Goal: Complete application form

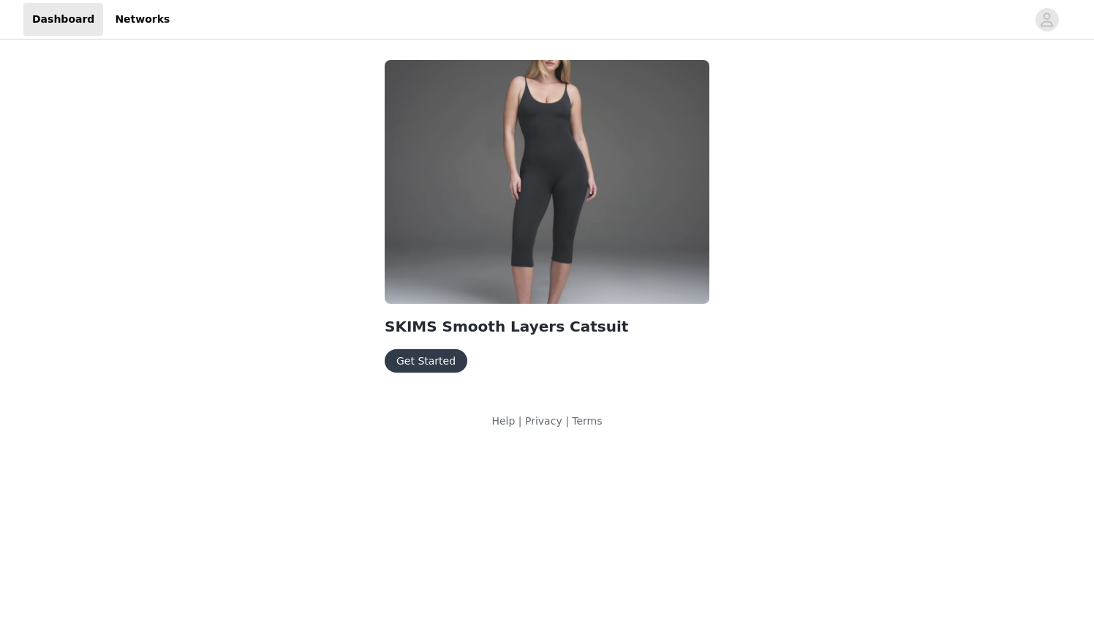
click at [405, 356] on button "Get Started" at bounding box center [426, 360] width 83 height 23
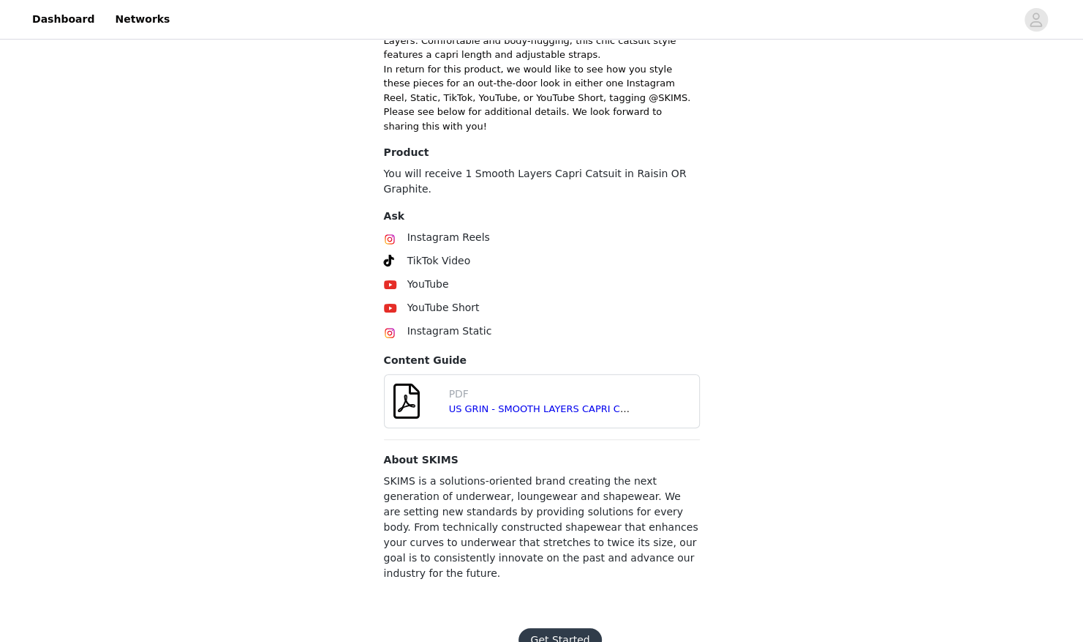
scroll to position [397, 0]
click at [530, 402] on link "US GRIN - SMOOTH LAYERS CAPRI CATSUIT - [DATE].pdf" at bounding box center [581, 407] width 265 height 11
click at [560, 627] on button "Get Started" at bounding box center [560, 638] width 83 height 23
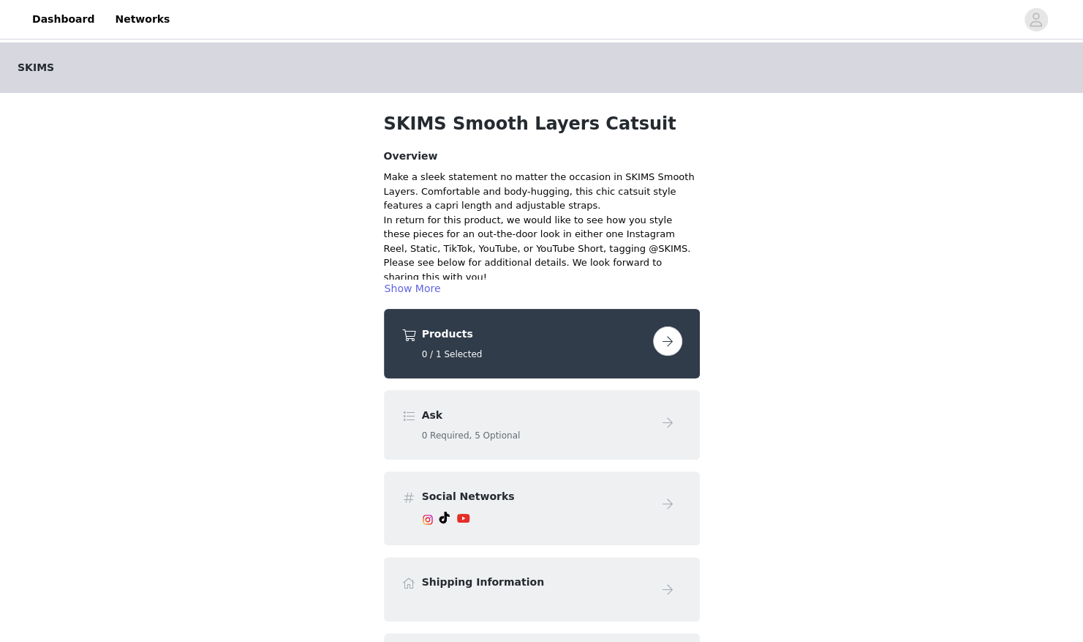
click at [667, 341] on button "button" at bounding box center [667, 340] width 29 height 29
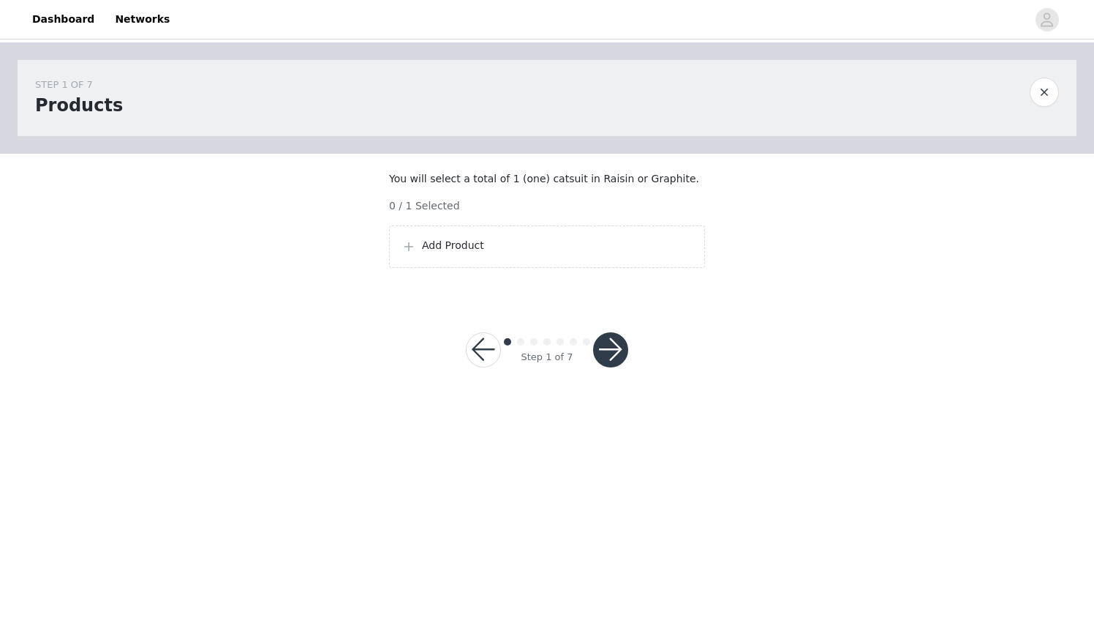
click at [443, 253] on p "Add Product" at bounding box center [557, 245] width 271 height 15
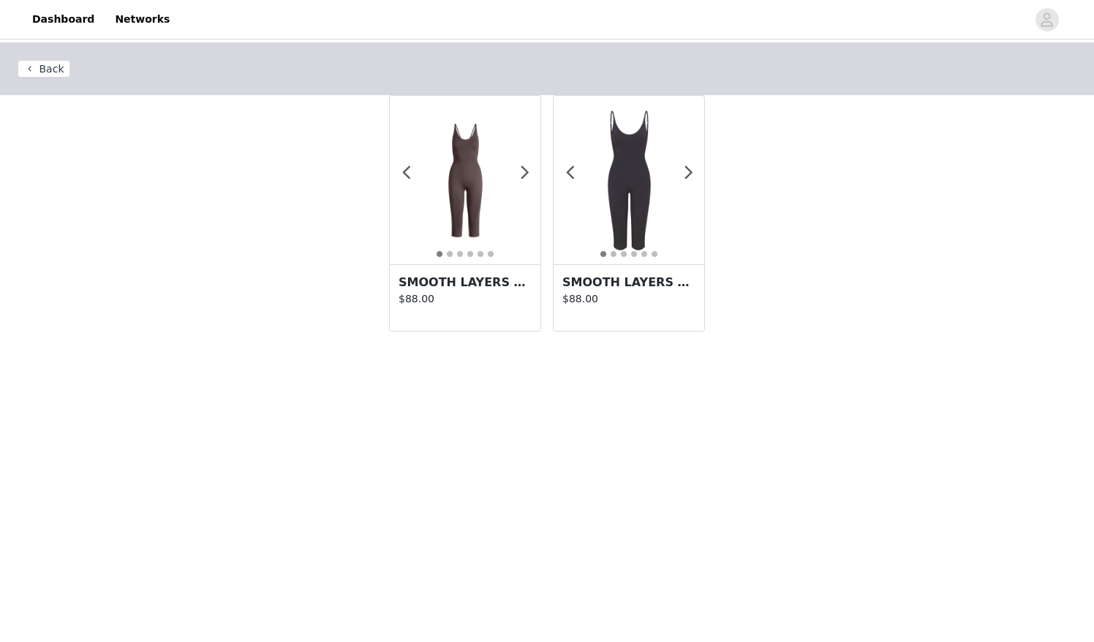
click at [609, 178] on img at bounding box center [629, 180] width 151 height 151
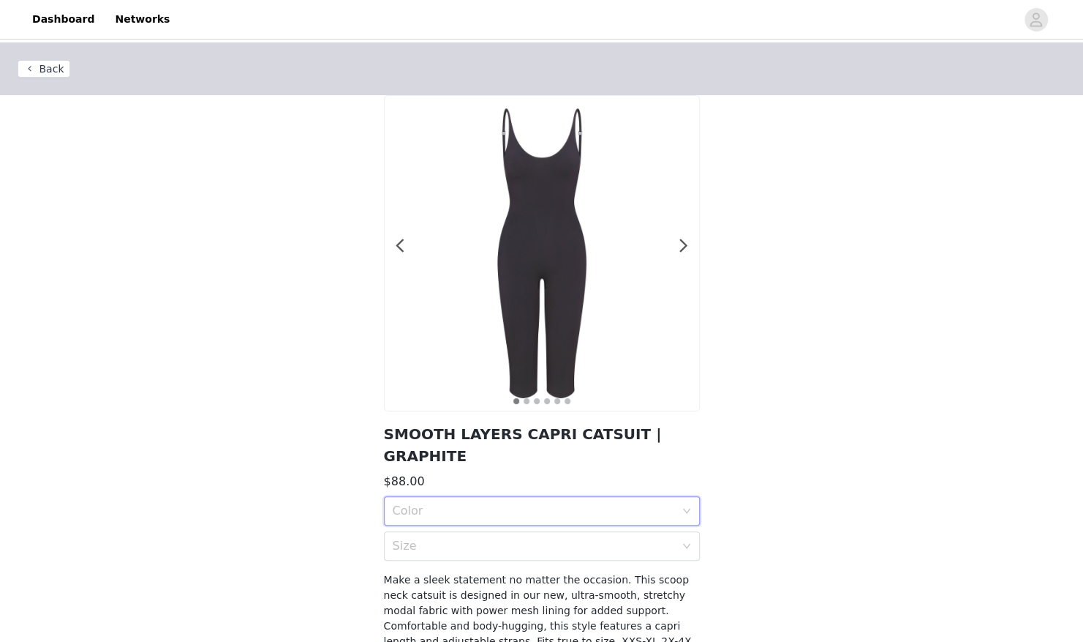
click at [419, 497] on div "Color" at bounding box center [537, 511] width 289 height 28
click at [436, 517] on div "GRAPHITE" at bounding box center [541, 521] width 298 height 16
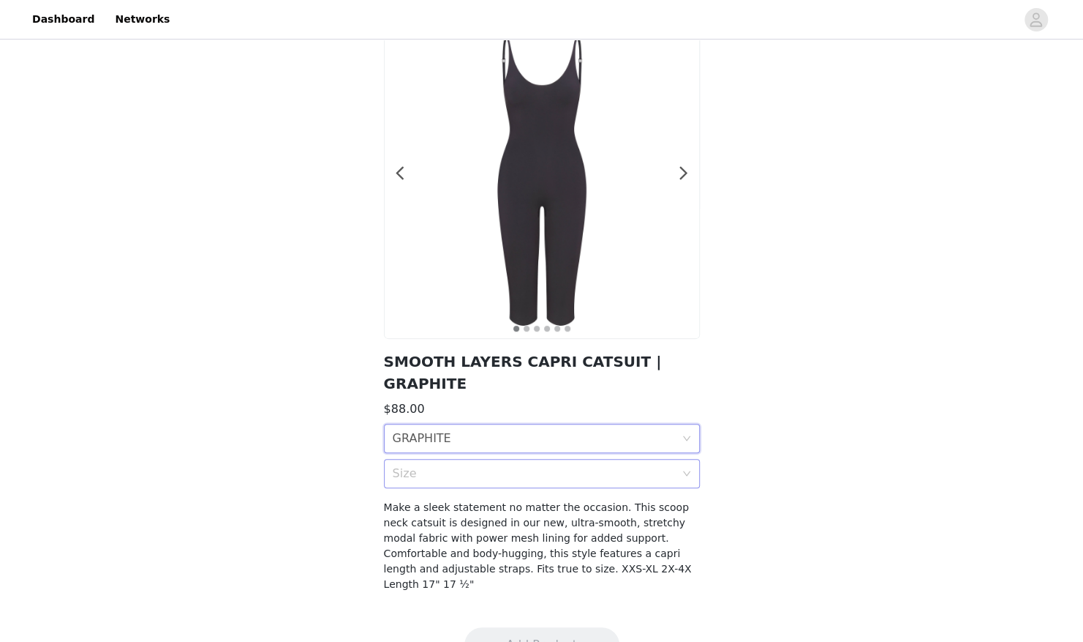
click at [473, 466] on div "Size" at bounding box center [534, 473] width 282 height 15
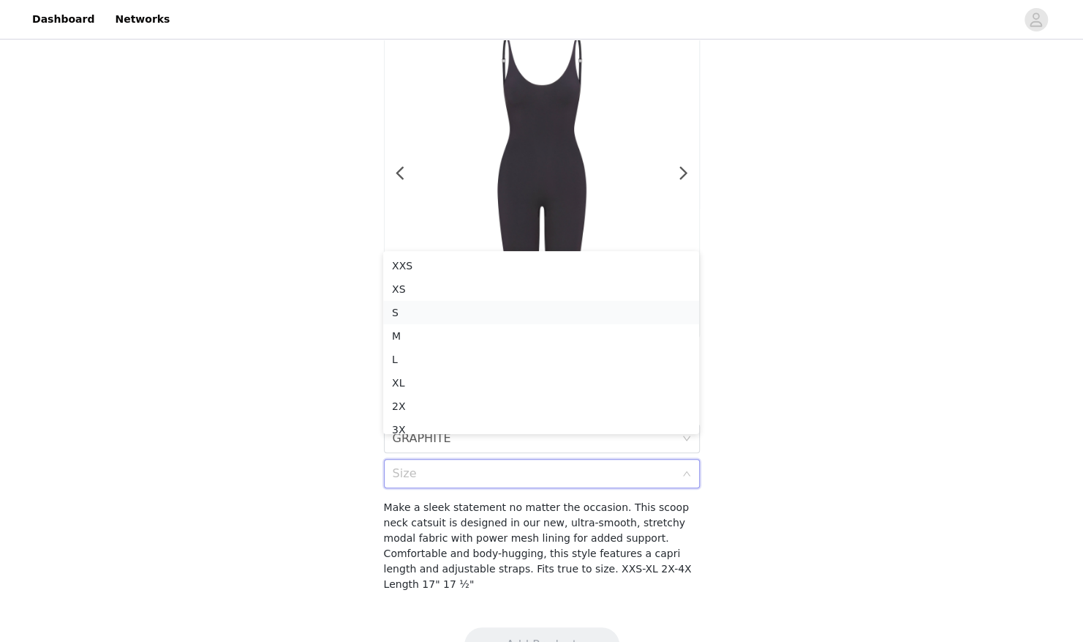
click at [441, 313] on div "S" at bounding box center [541, 312] width 298 height 16
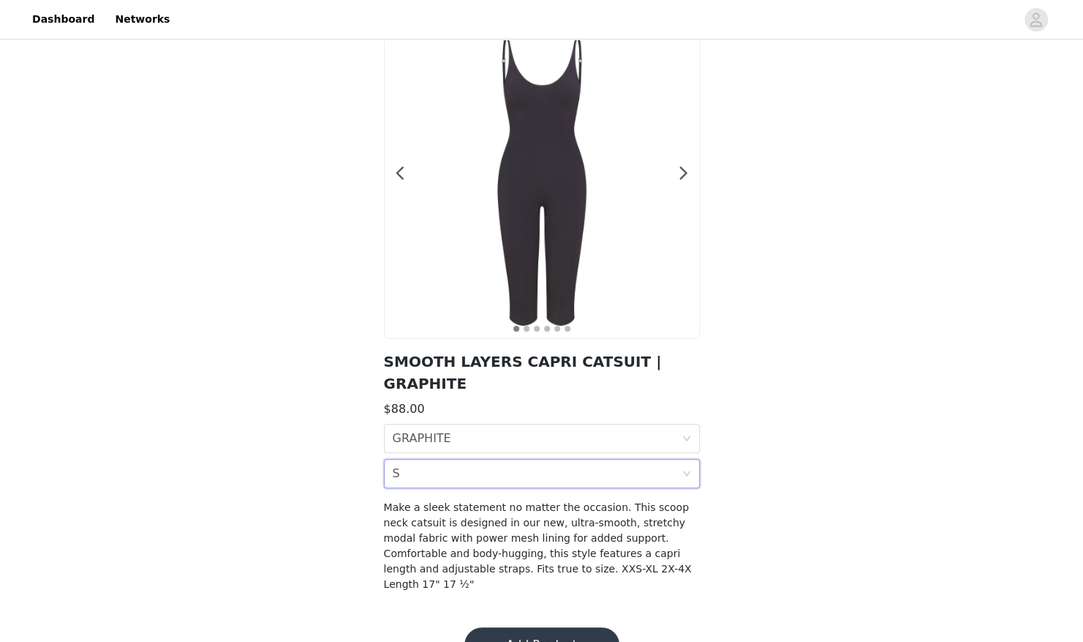
click at [560, 459] on div "Size S" at bounding box center [537, 473] width 289 height 28
click at [808, 388] on div "Back 1 2 3 4 5 6 SMOOTH LAYERS CAPRI CATSUIT | GRAPHITE $88.00 Color GRAPHITE S…" at bounding box center [541, 289] width 1083 height 639
click at [522, 627] on button "Add Product" at bounding box center [542, 644] width 155 height 35
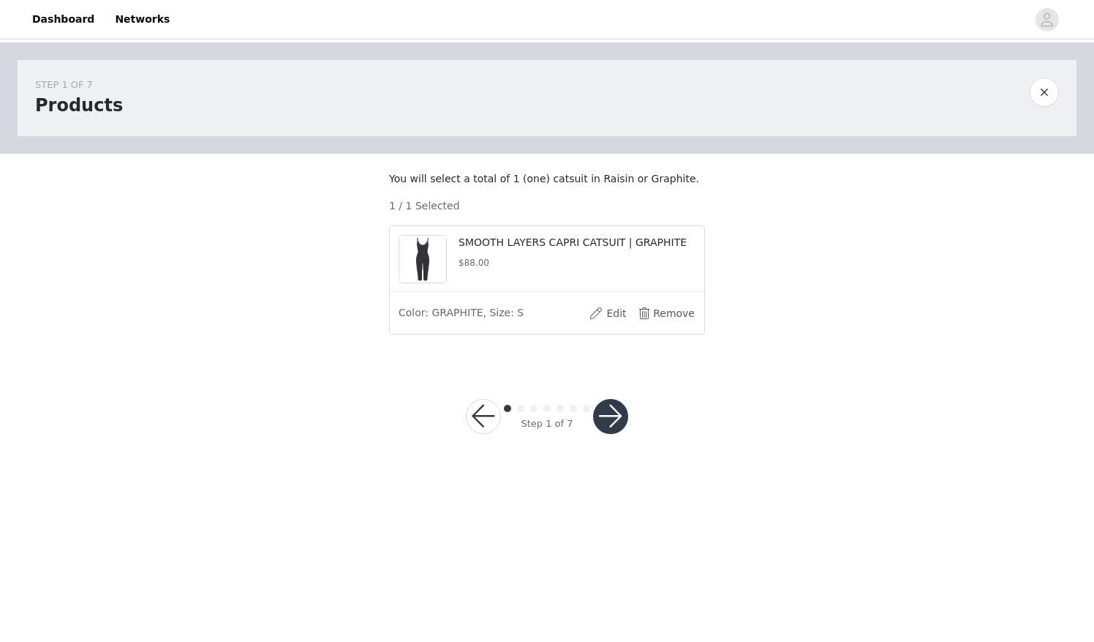
click at [612, 423] on button "button" at bounding box center [610, 416] width 35 height 35
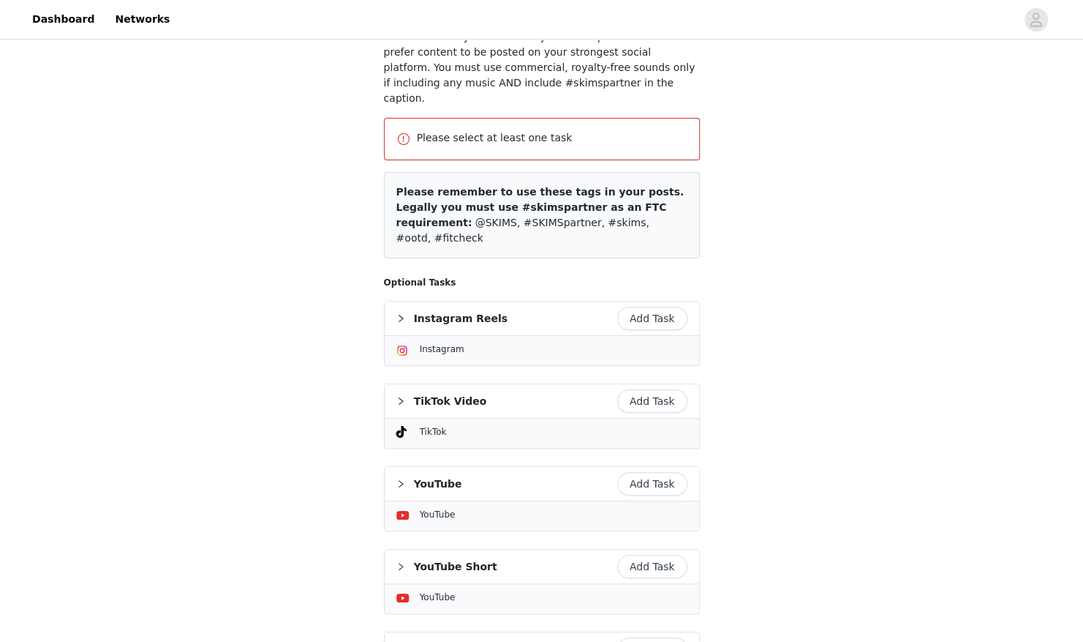
scroll to position [240, 0]
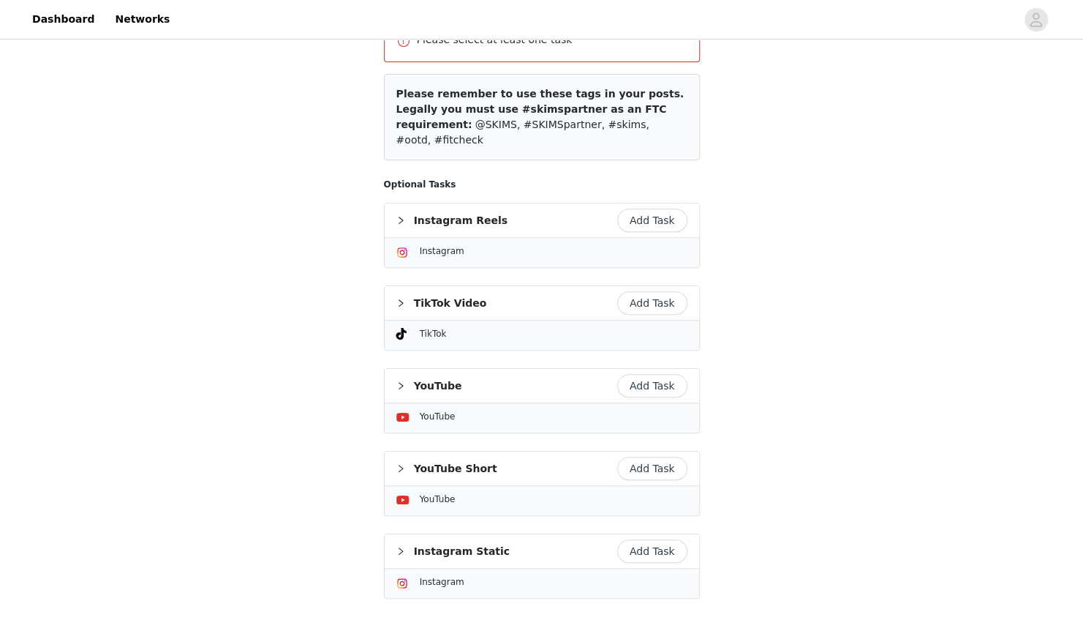
click at [639, 291] on button "Add Task" at bounding box center [652, 302] width 70 height 23
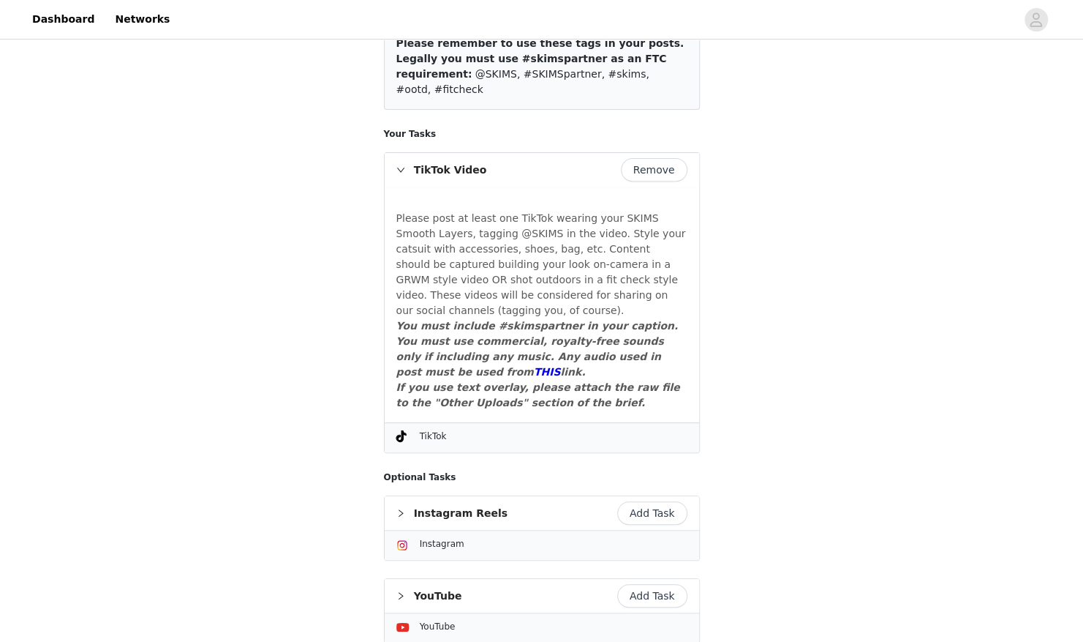
scroll to position [245, 0]
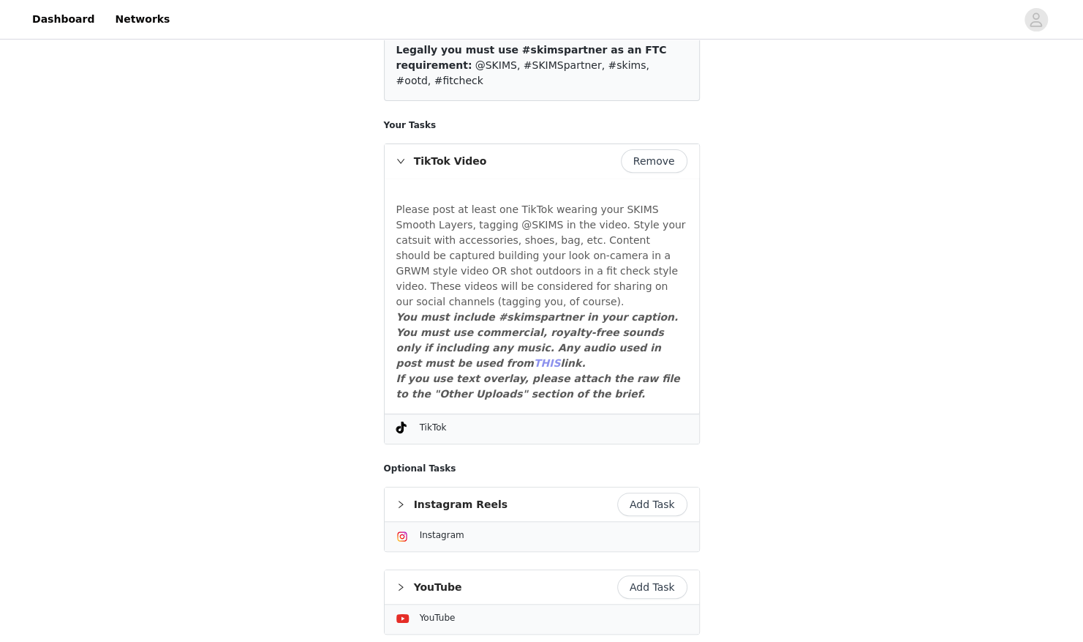
click at [534, 357] on em "THIS" at bounding box center [547, 363] width 27 height 12
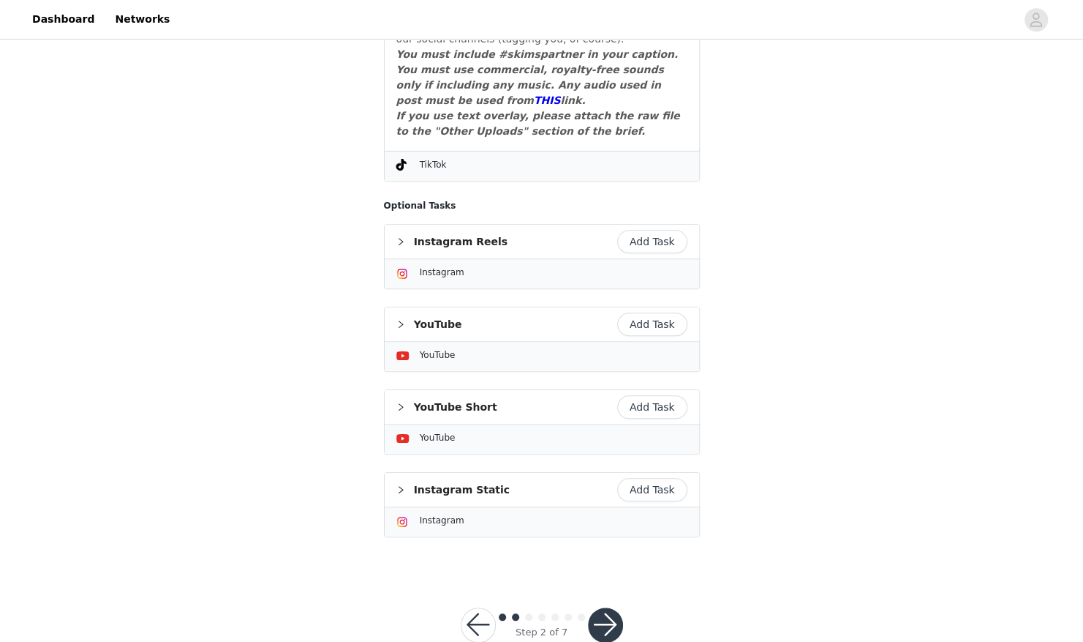
click at [608, 607] on button "button" at bounding box center [605, 624] width 35 height 35
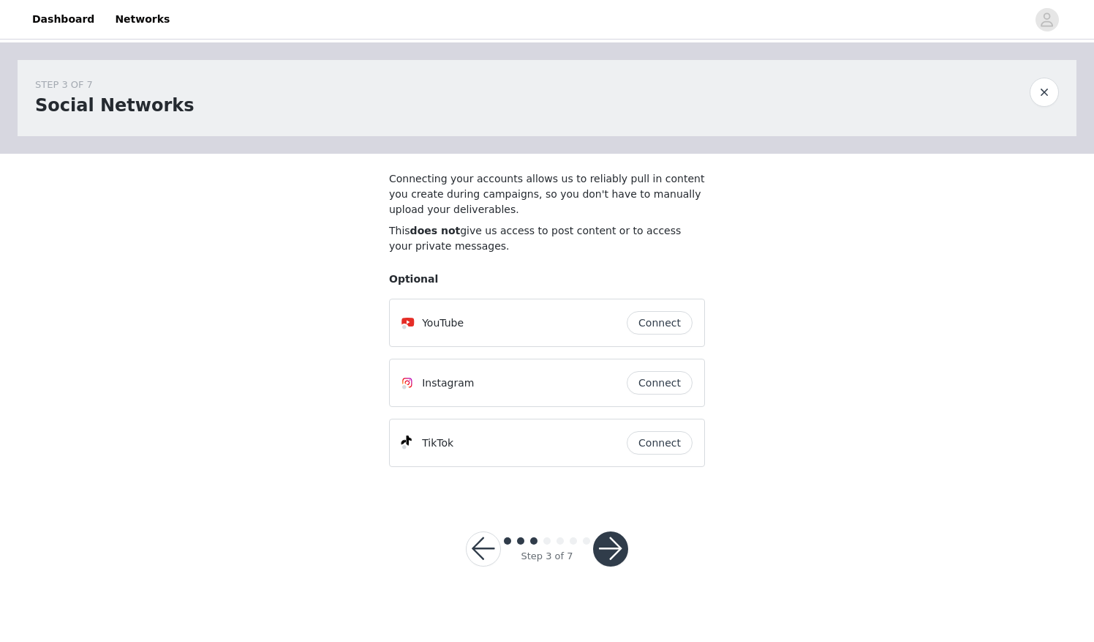
click at [660, 459] on div "TikTok Connect" at bounding box center [547, 442] width 316 height 48
click at [602, 556] on button "button" at bounding box center [610, 548] width 35 height 35
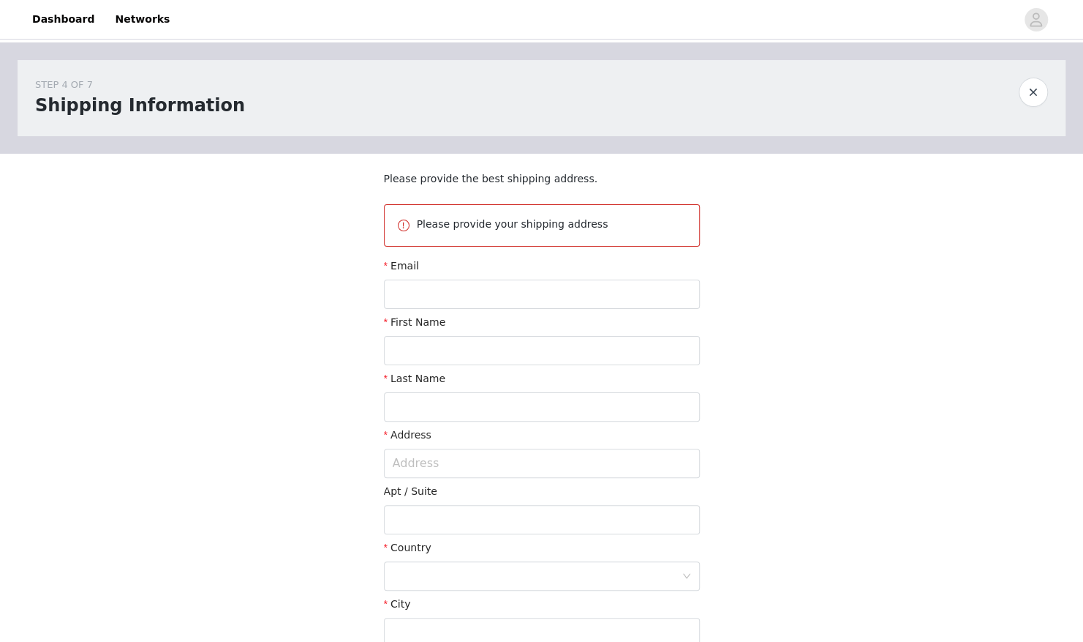
scroll to position [75, 0]
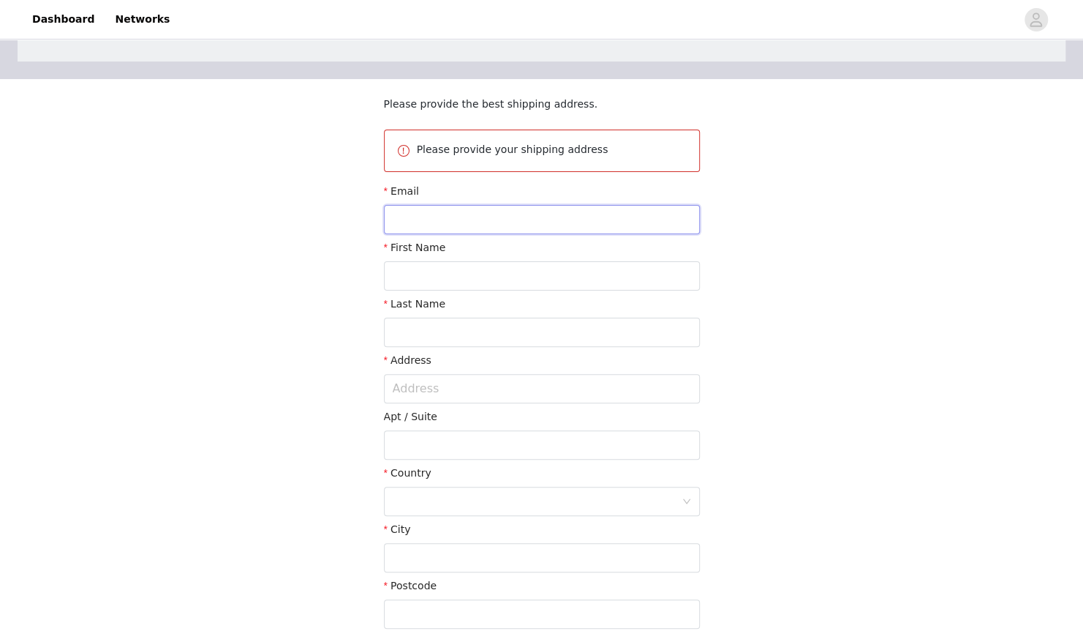
click at [499, 211] on input "text" at bounding box center [542, 219] width 316 height 29
type input "kathrynainsleypersonal@gmail.com"
type input "Kathryn"
type input "Vaske"
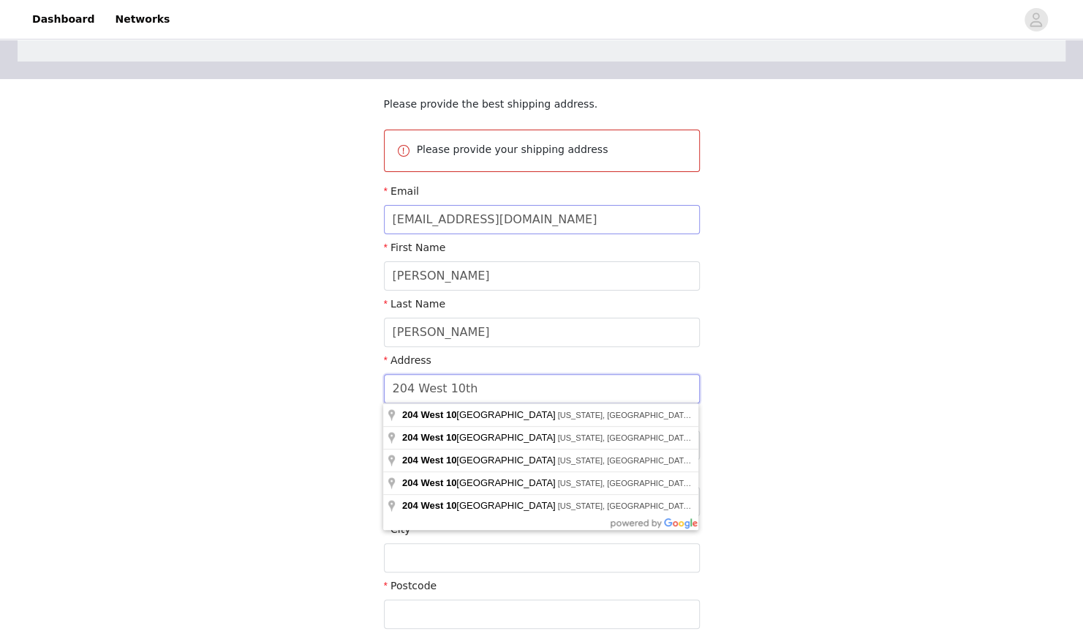
scroll to position [189, 0]
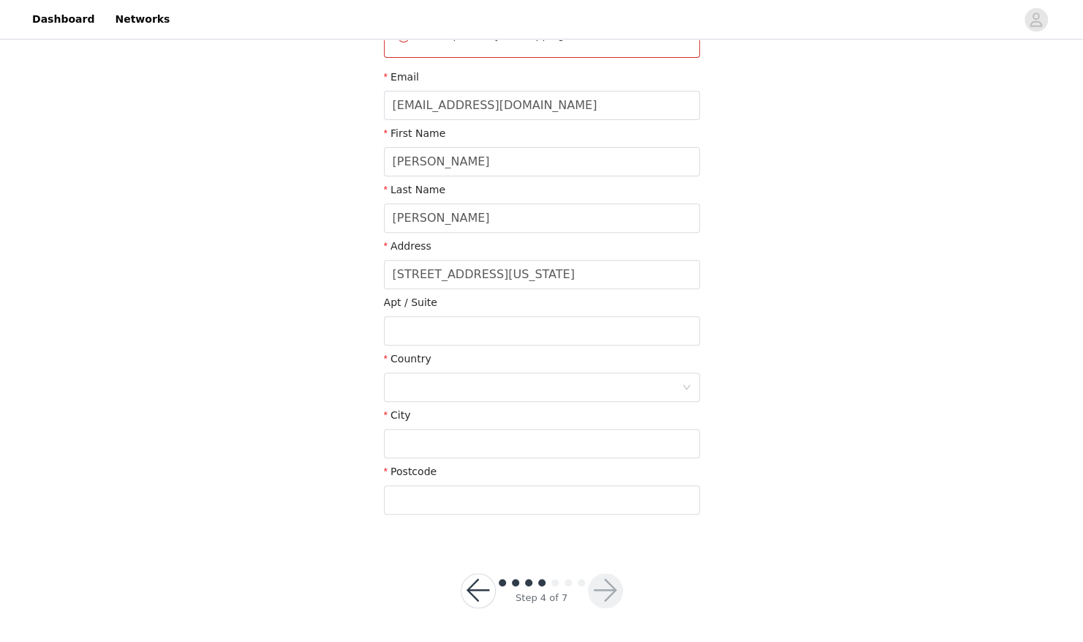
type input "204 W 10th St"
type input "New York"
type input "10014"
click at [442, 339] on input "text" at bounding box center [542, 330] width 316 height 29
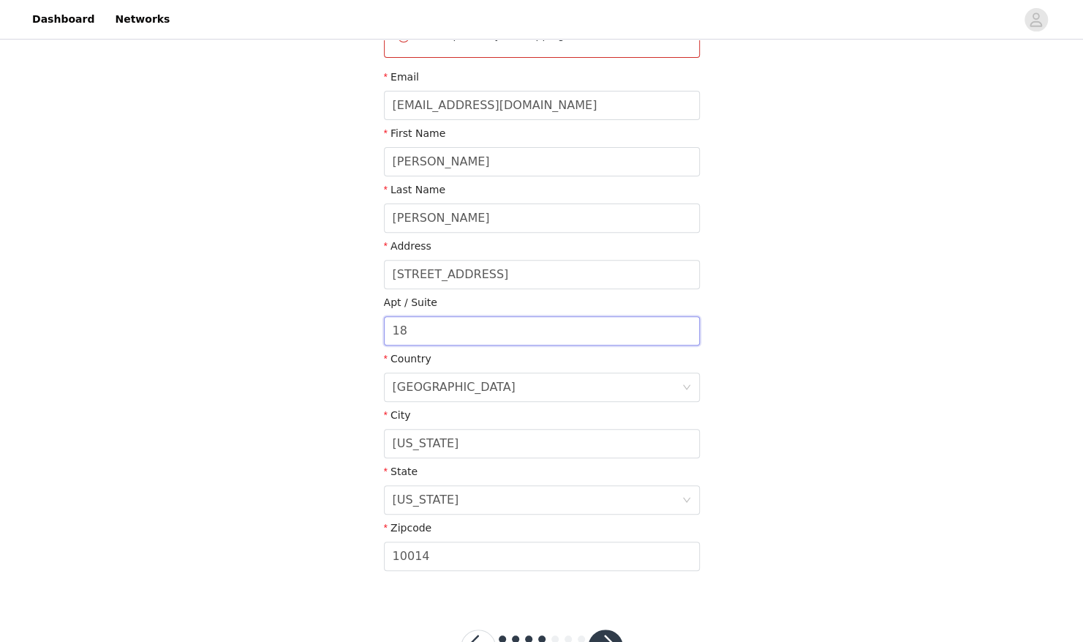
scroll to position [245, 0]
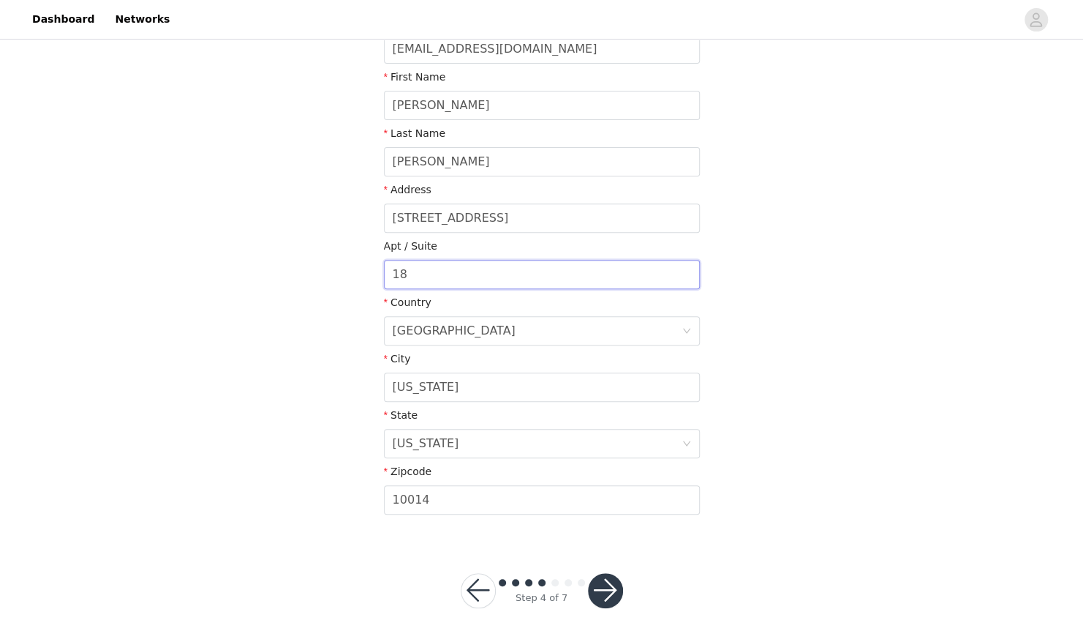
type input "18"
click at [601, 588] on button "button" at bounding box center [605, 590] width 35 height 35
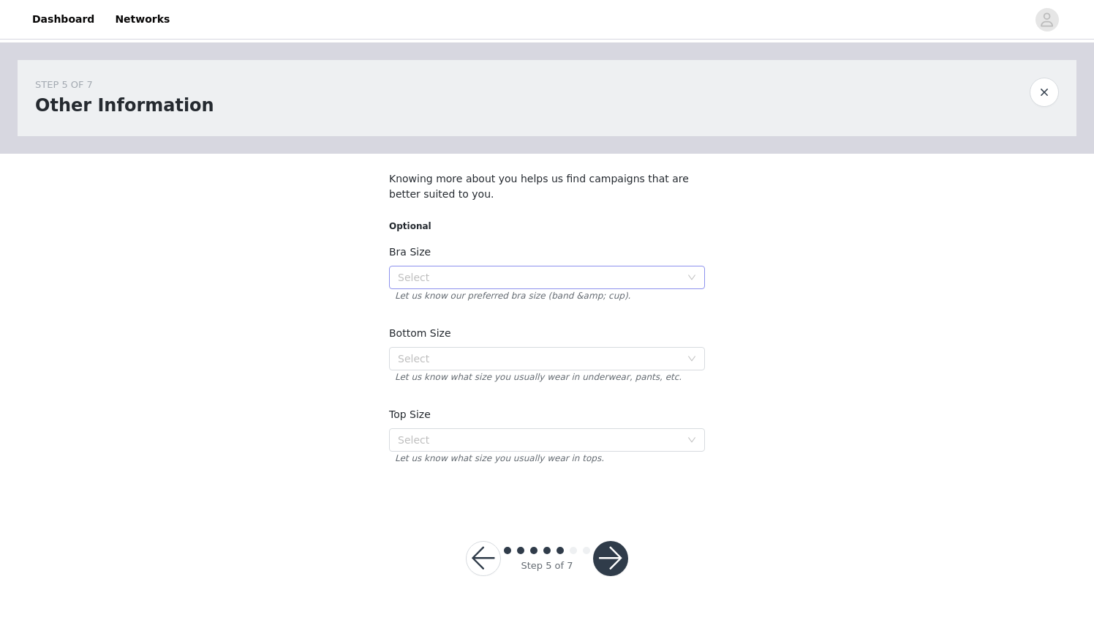
click at [405, 272] on div "Select" at bounding box center [539, 277] width 282 height 15
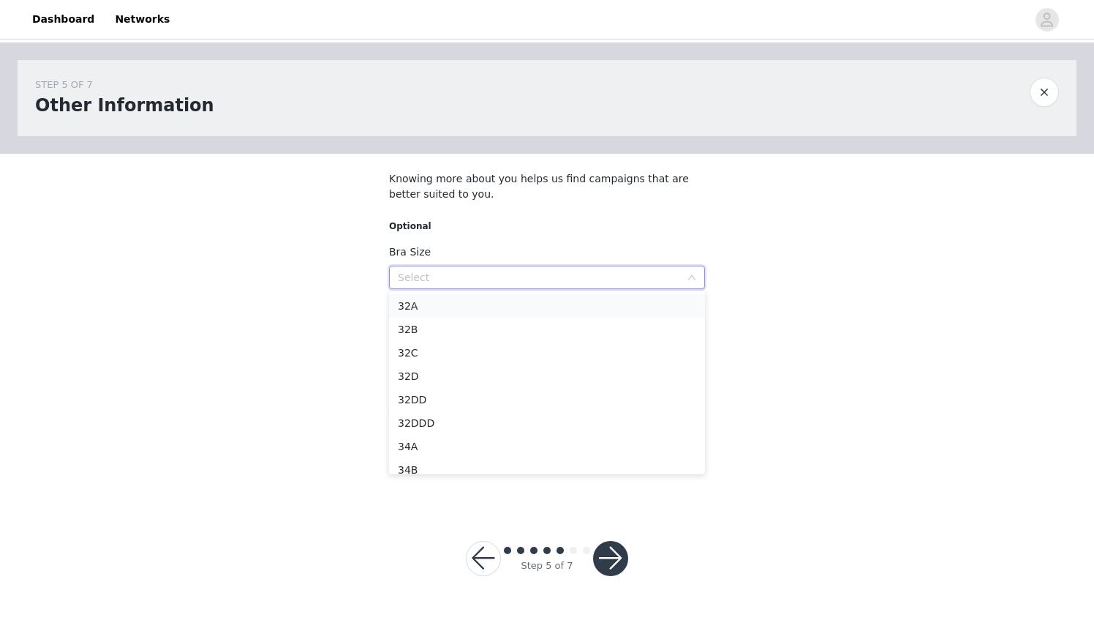
click at [435, 304] on li "32A" at bounding box center [547, 305] width 316 height 23
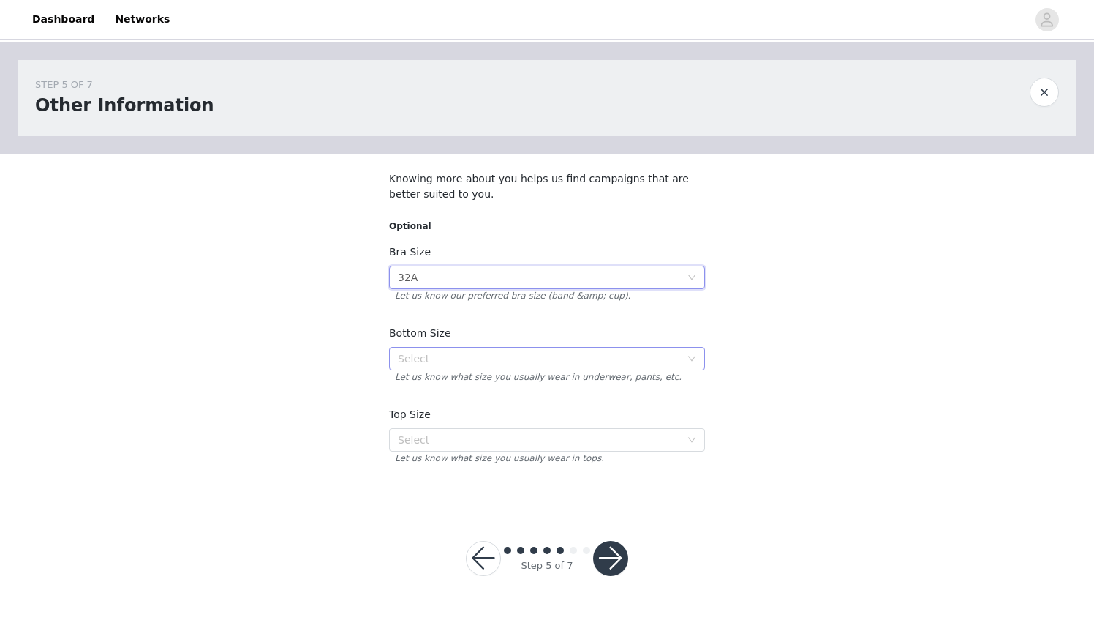
click at [435, 357] on div "Select" at bounding box center [539, 358] width 282 height 15
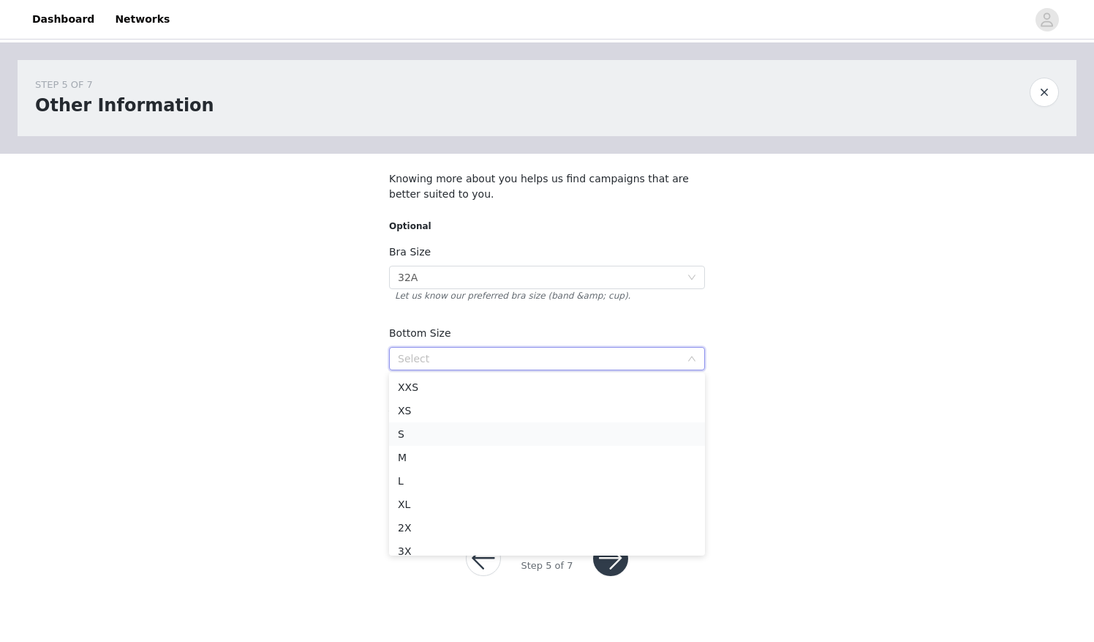
click at [426, 437] on li "S" at bounding box center [547, 433] width 316 height 23
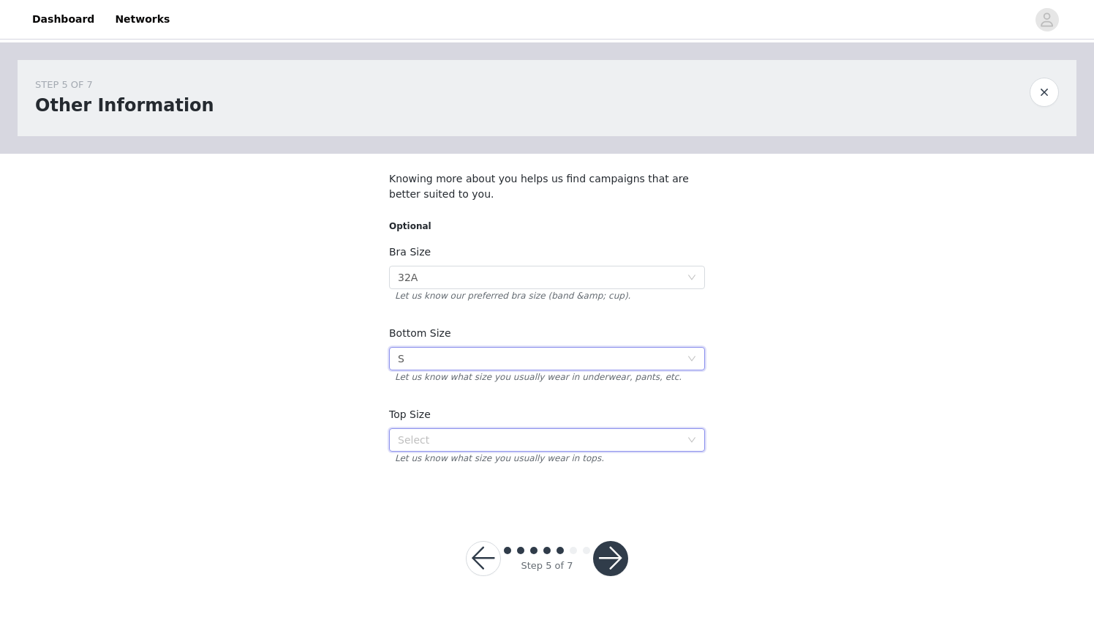
click at [429, 447] on div "Select" at bounding box center [542, 440] width 289 height 22
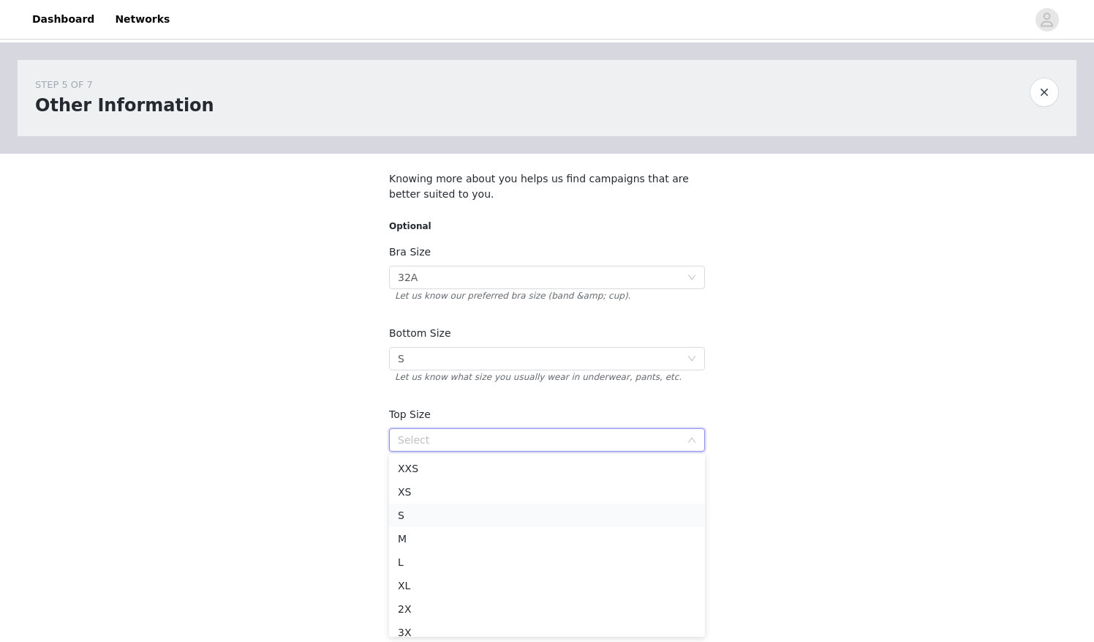
click at [422, 512] on li "S" at bounding box center [547, 514] width 316 height 23
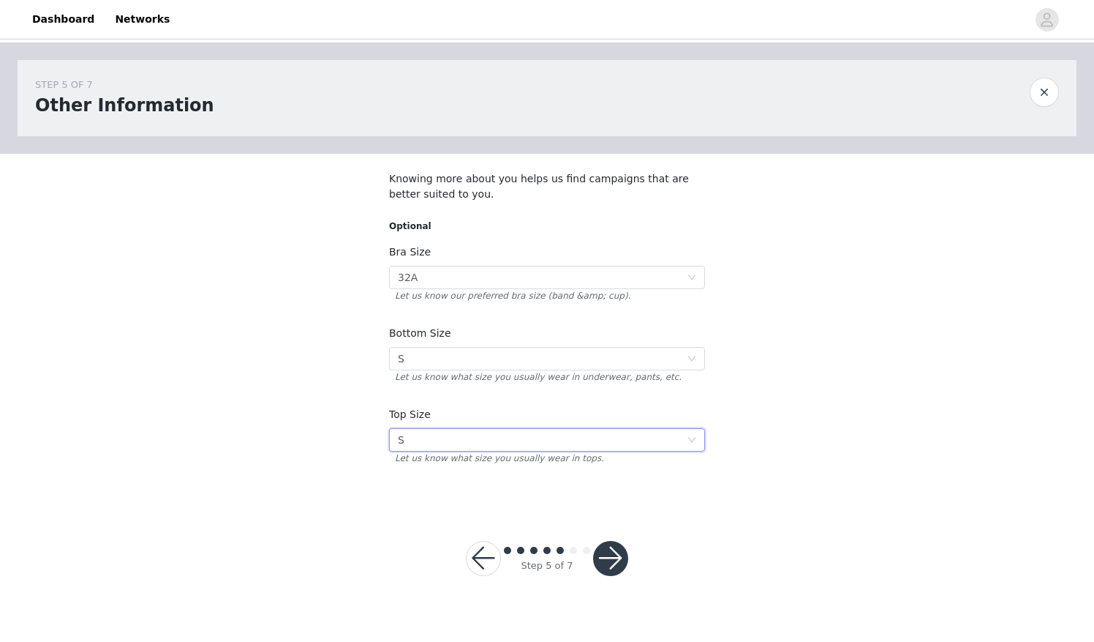
click at [604, 564] on button "button" at bounding box center [610, 558] width 35 height 35
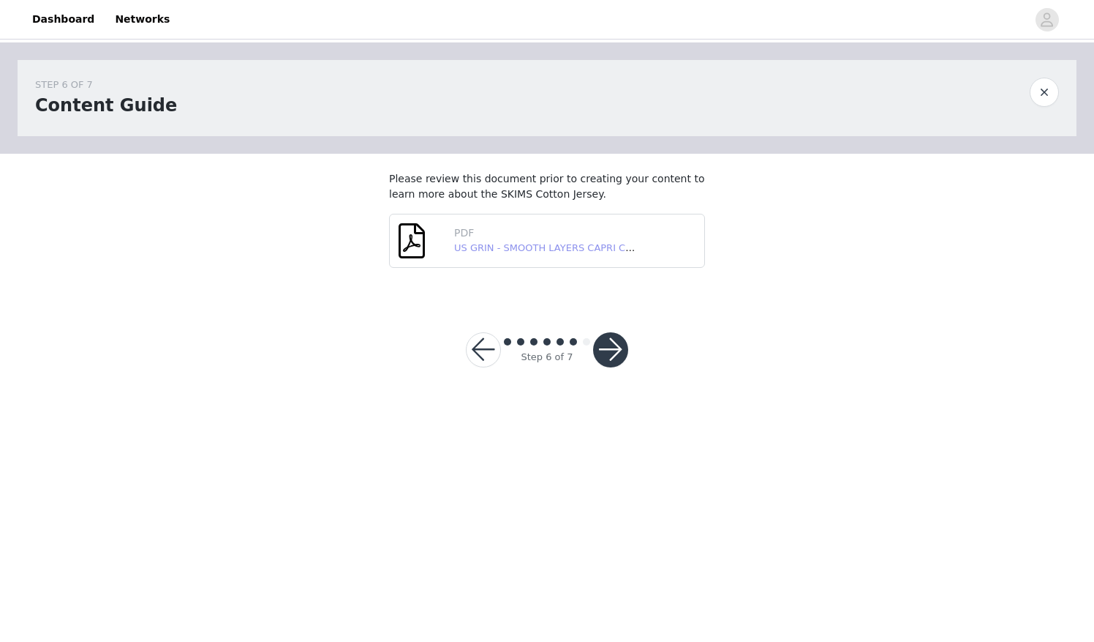
click at [552, 243] on link "US GRIN - SMOOTH LAYERS CAPRI CATSUIT - [DATE].pdf" at bounding box center [586, 247] width 265 height 11
click at [613, 336] on button "button" at bounding box center [610, 349] width 35 height 35
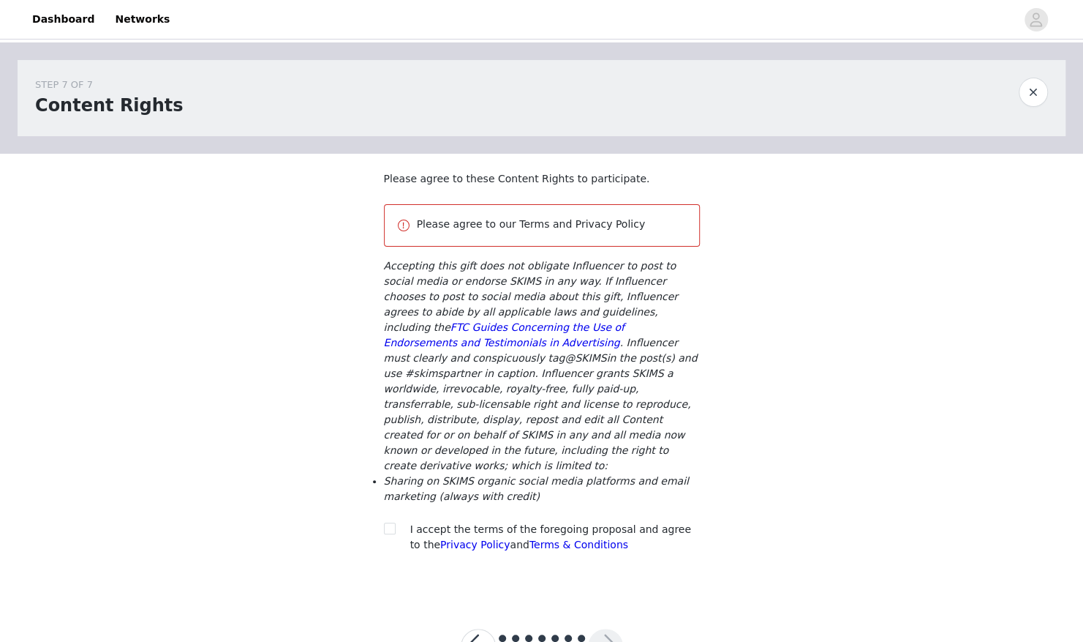
scroll to position [25, 0]
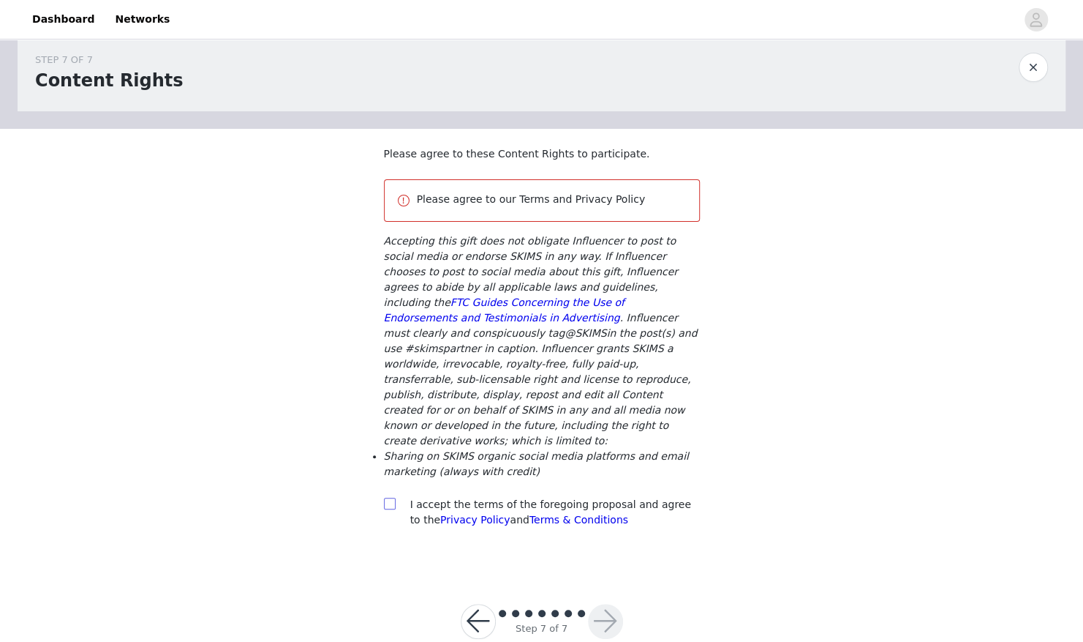
click at [392, 497] on input "checkbox" at bounding box center [389, 502] width 10 height 10
checkbox input "true"
click at [607, 604] on button "button" at bounding box center [605, 621] width 35 height 35
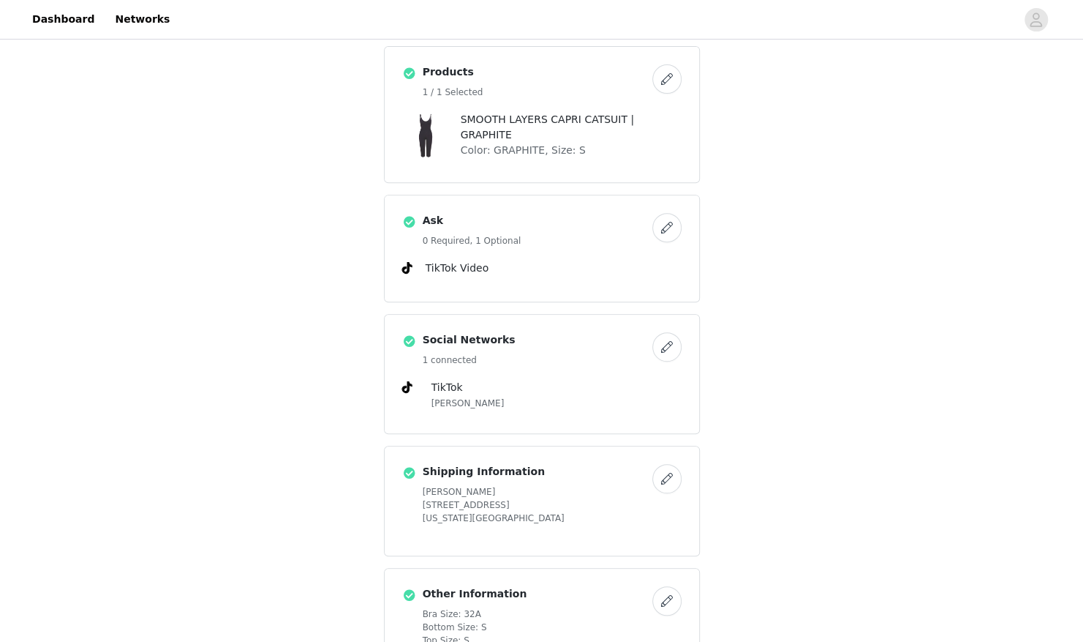
scroll to position [604, 0]
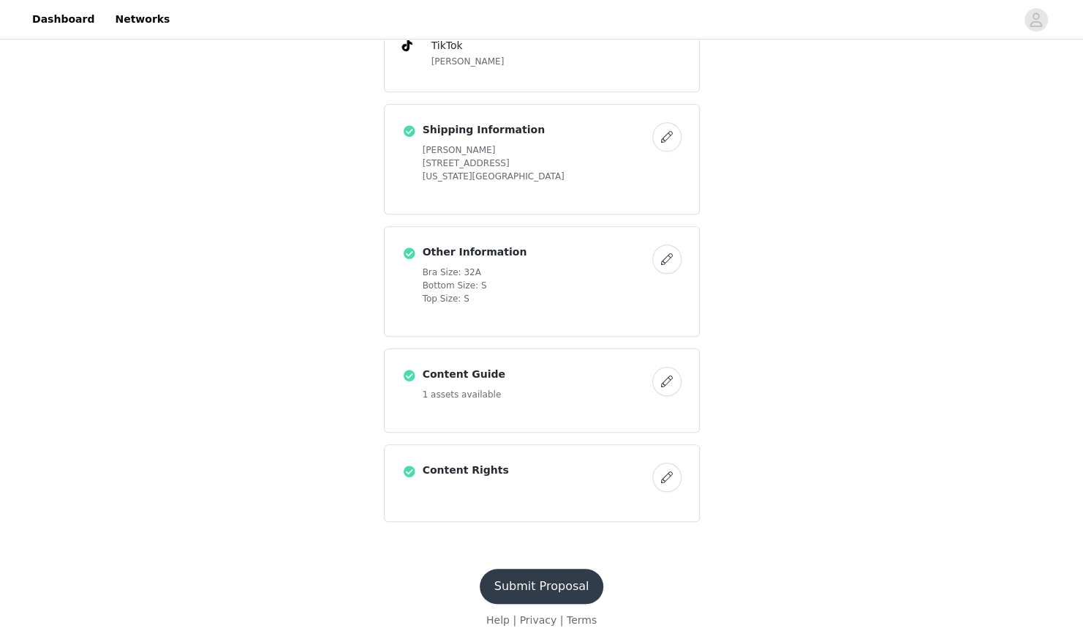
click at [542, 584] on button "Submit Proposal" at bounding box center [542, 585] width 124 height 35
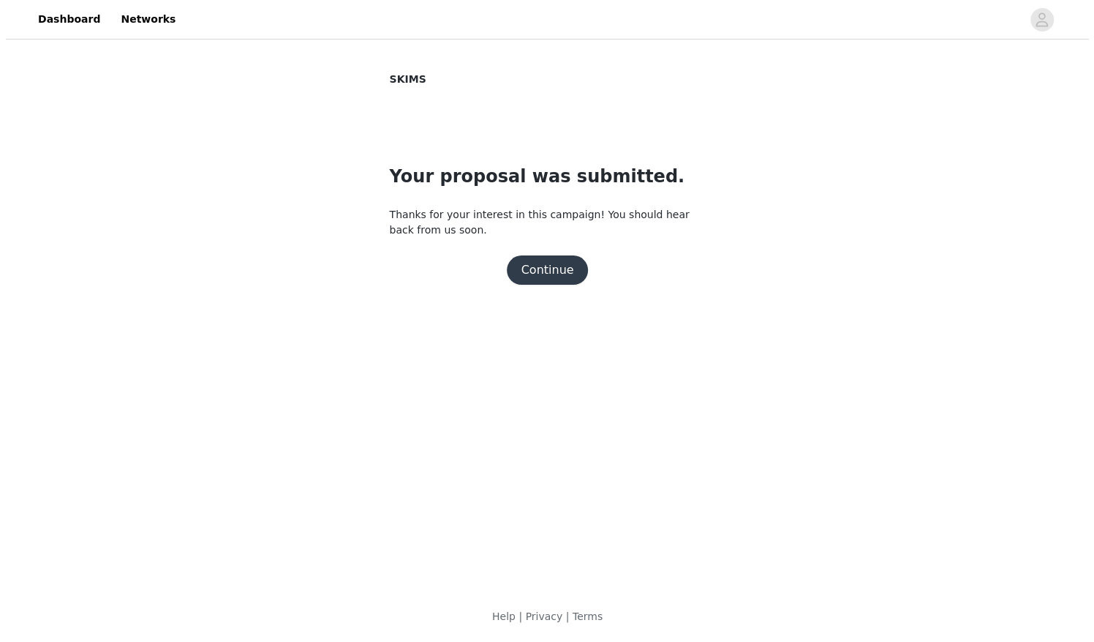
scroll to position [0, 0]
